Goal: Task Accomplishment & Management: Manage account settings

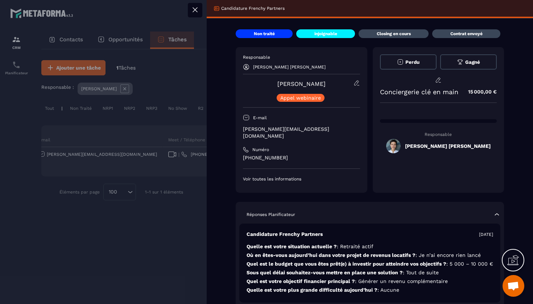
click at [192, 11] on icon at bounding box center [195, 9] width 9 height 9
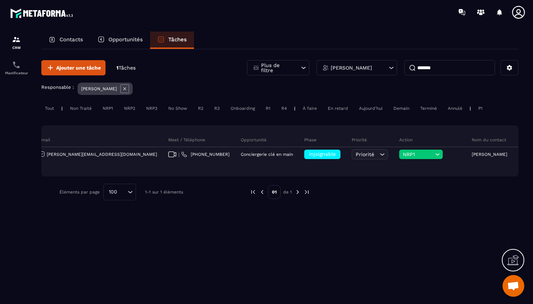
click at [356, 73] on div "[PERSON_NAME]" at bounding box center [357, 67] width 81 height 15
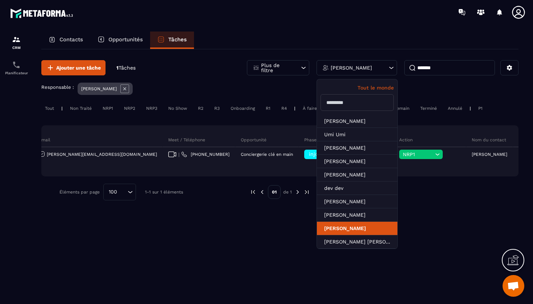
click at [364, 227] on li "[PERSON_NAME]" at bounding box center [357, 228] width 81 height 13
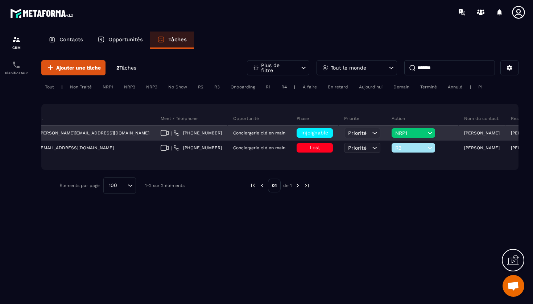
scroll to position [0, 197]
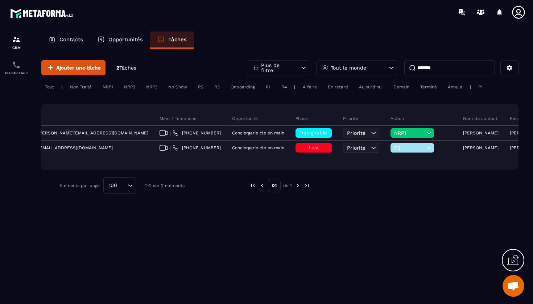
click at [443, 67] on input "*******" at bounding box center [450, 67] width 91 height 15
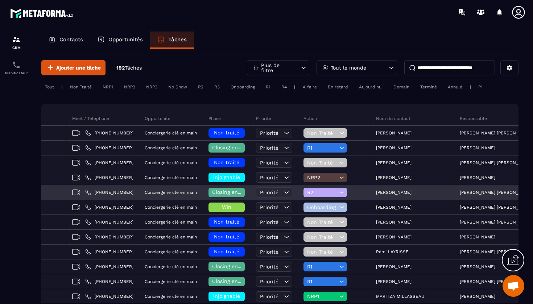
scroll to position [0, 332]
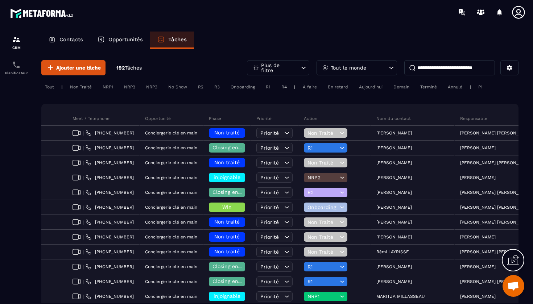
click at [381, 68] on div "Tout le monde" at bounding box center [357, 67] width 81 height 15
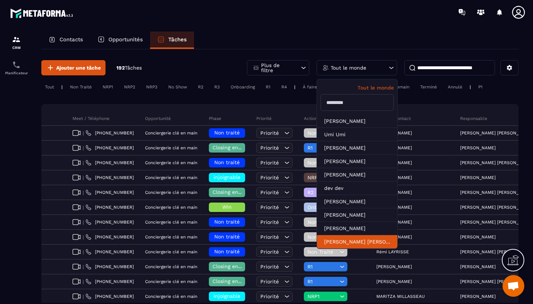
click at [360, 238] on li "[PERSON_NAME] [PERSON_NAME]" at bounding box center [357, 241] width 81 height 13
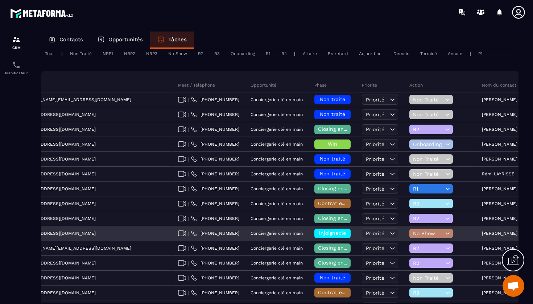
scroll to position [0, 216]
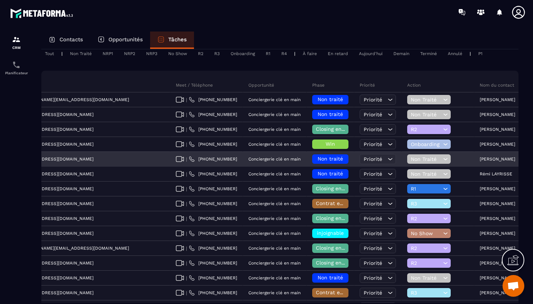
click at [411, 158] on span "Non Traité" at bounding box center [426, 159] width 30 height 6
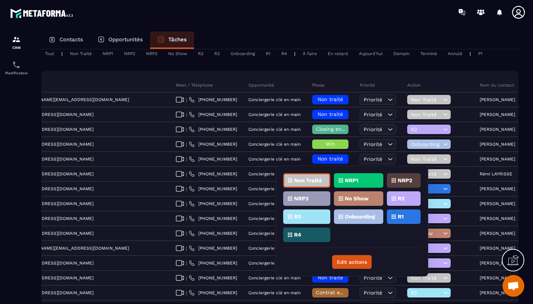
click at [392, 184] on div "NRP2" at bounding box center [404, 180] width 34 height 15
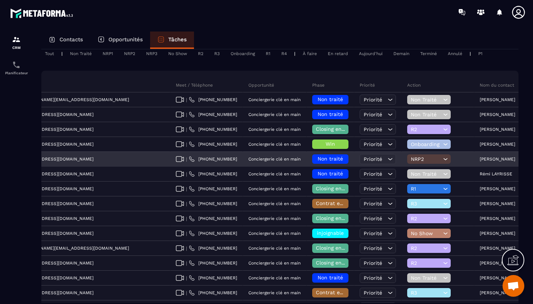
click at [312, 163] on div "Non traité" at bounding box center [330, 159] width 36 height 9
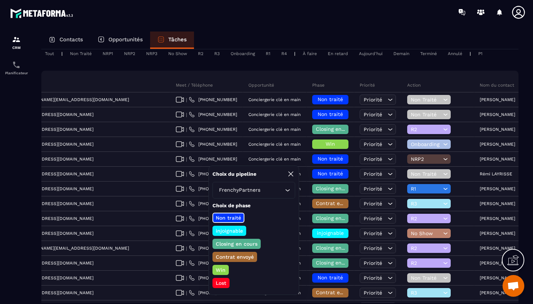
click at [237, 229] on p "injoignable" at bounding box center [229, 230] width 29 height 7
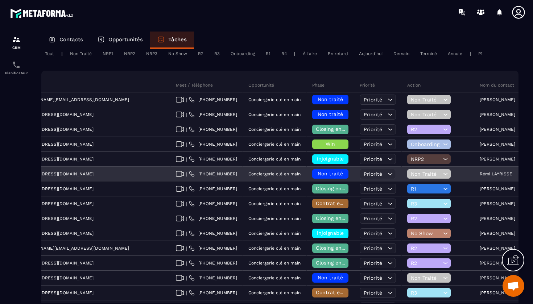
click at [411, 174] on span "Non Traité" at bounding box center [426, 174] width 30 height 6
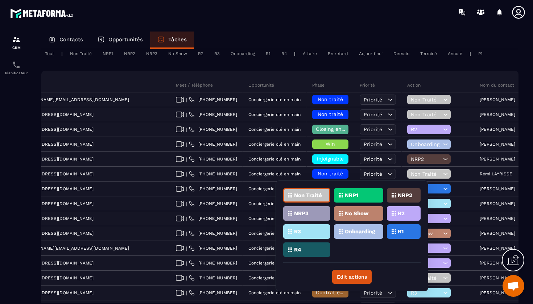
click at [393, 200] on div "NRP2" at bounding box center [404, 195] width 34 height 15
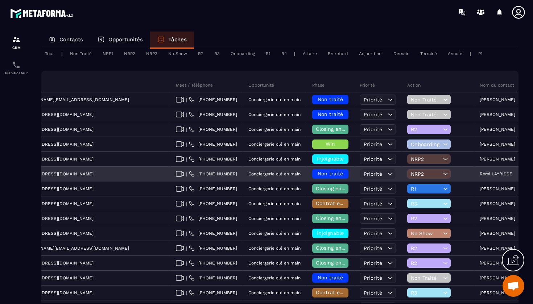
click at [318, 174] on span "Non traité" at bounding box center [330, 174] width 25 height 6
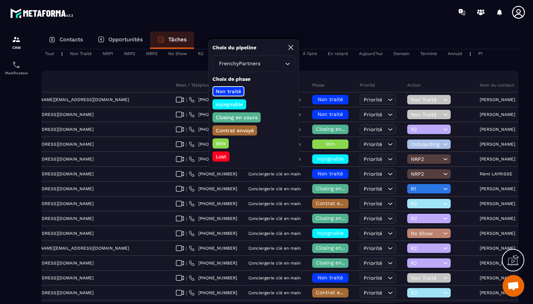
click at [232, 104] on p "injoignable" at bounding box center [229, 104] width 29 height 7
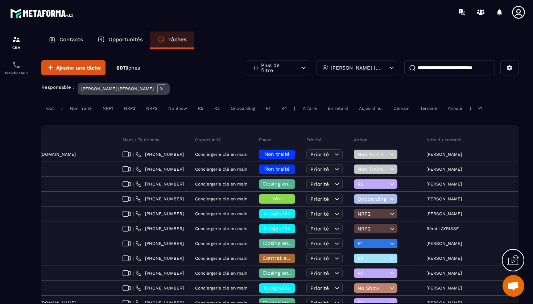
scroll to position [0, 0]
